Goal: Information Seeking & Learning: Learn about a topic

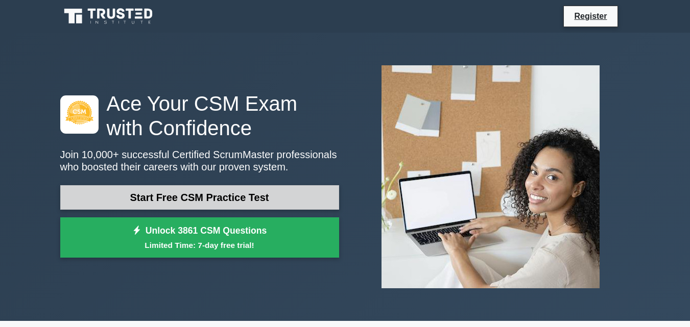
click at [274, 193] on link "Start Free CSM Practice Test" at bounding box center [199, 197] width 279 height 25
click at [271, 193] on link "Start Free CSM Practice Test" at bounding box center [199, 197] width 279 height 25
click at [270, 193] on link "Start Free CSM Practice Test" at bounding box center [199, 197] width 279 height 25
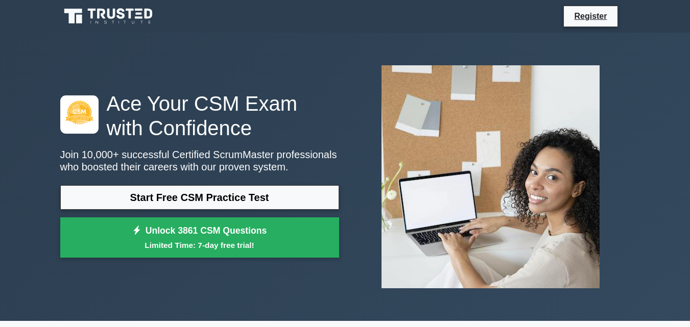
scroll to position [11, 0]
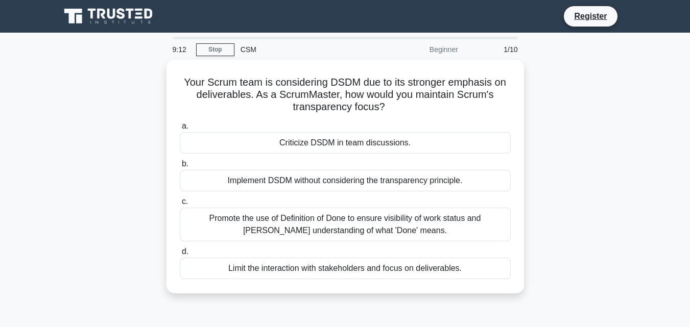
click at [119, 99] on div "Your Scrum team is considering DSDM due to its stronger emphasis on deliverable…" at bounding box center [345, 183] width 582 height 246
click at [117, 99] on div "Your Scrum team is considering DSDM due to its stronger emphasis on deliverable…" at bounding box center [345, 183] width 582 height 246
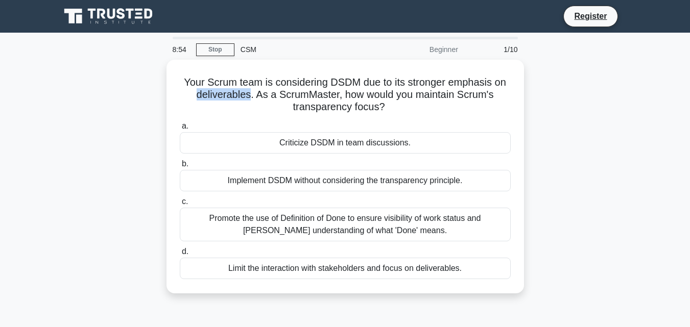
click at [117, 99] on div "Your Scrum team is considering DSDM due to its stronger emphasis on deliverable…" at bounding box center [345, 183] width 582 height 246
